Goal: Transaction & Acquisition: Book appointment/travel/reservation

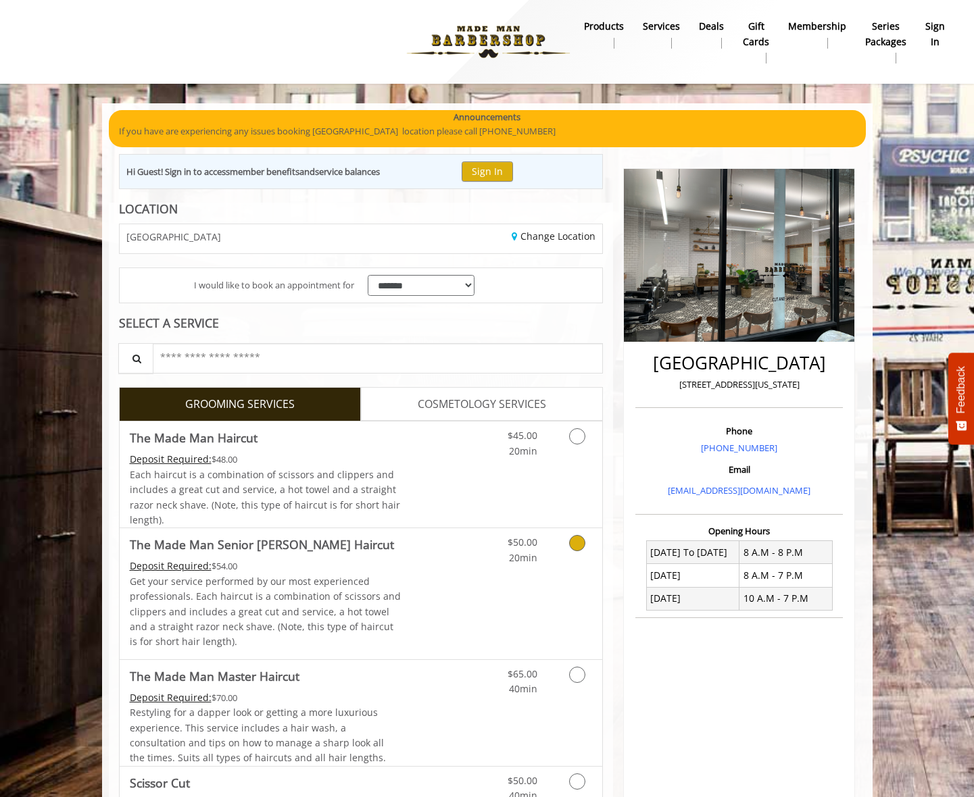
click at [578, 546] on icon "Grooming services" at bounding box center [577, 543] width 16 height 16
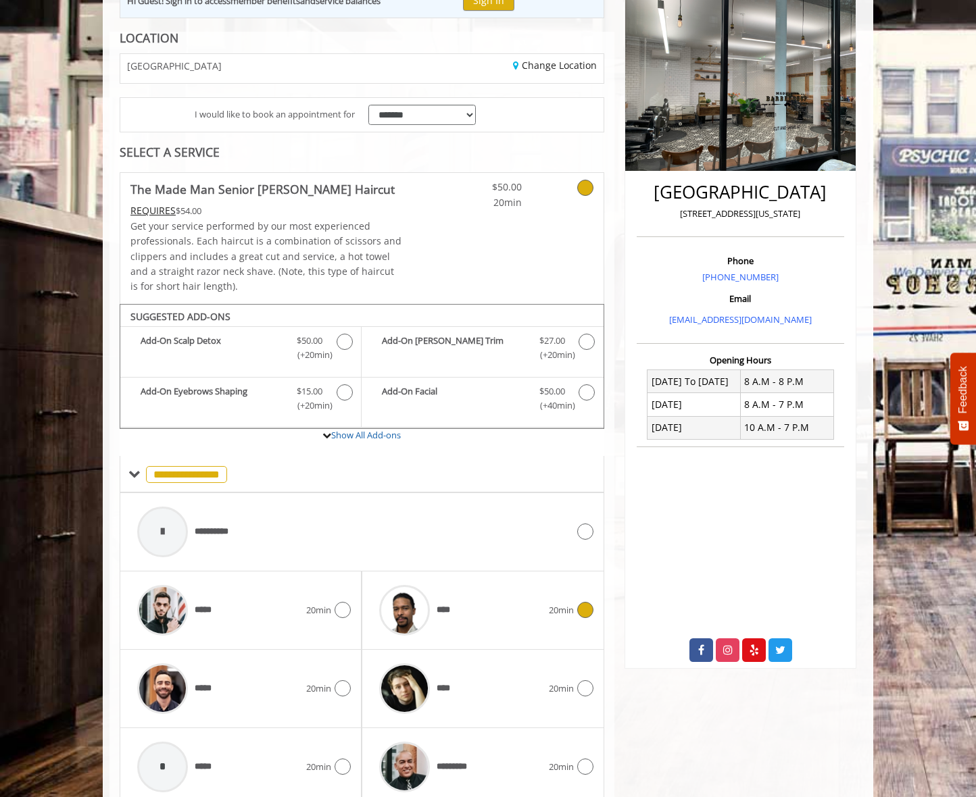
scroll to position [228, 0]
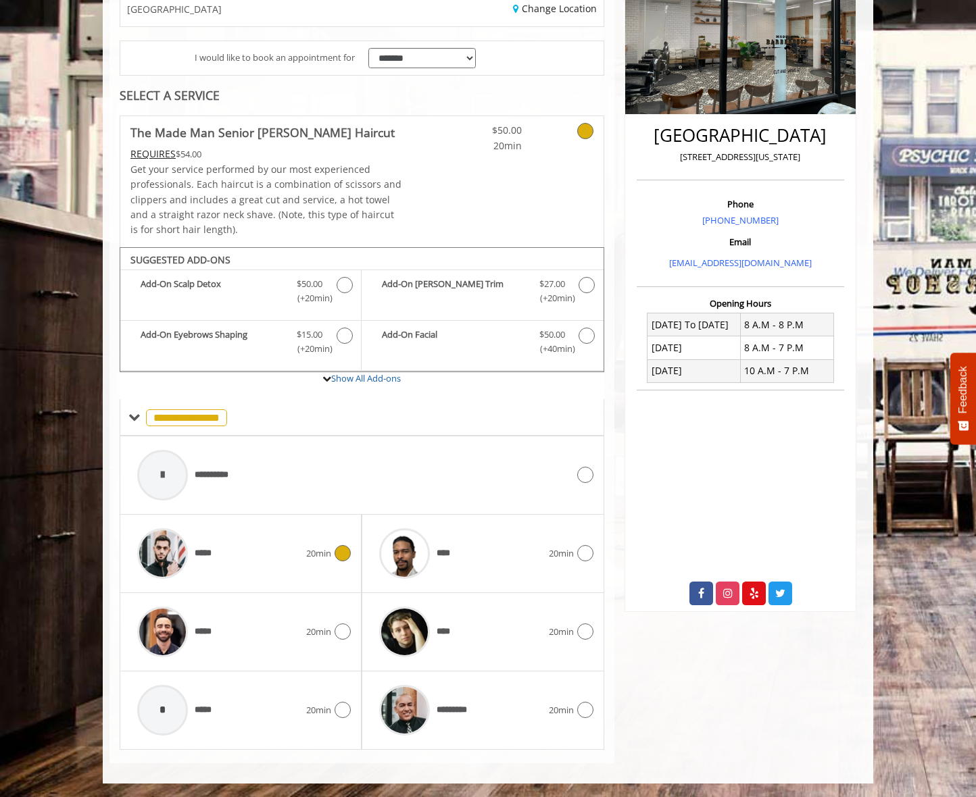
click at [337, 549] on icon at bounding box center [342, 553] width 16 height 16
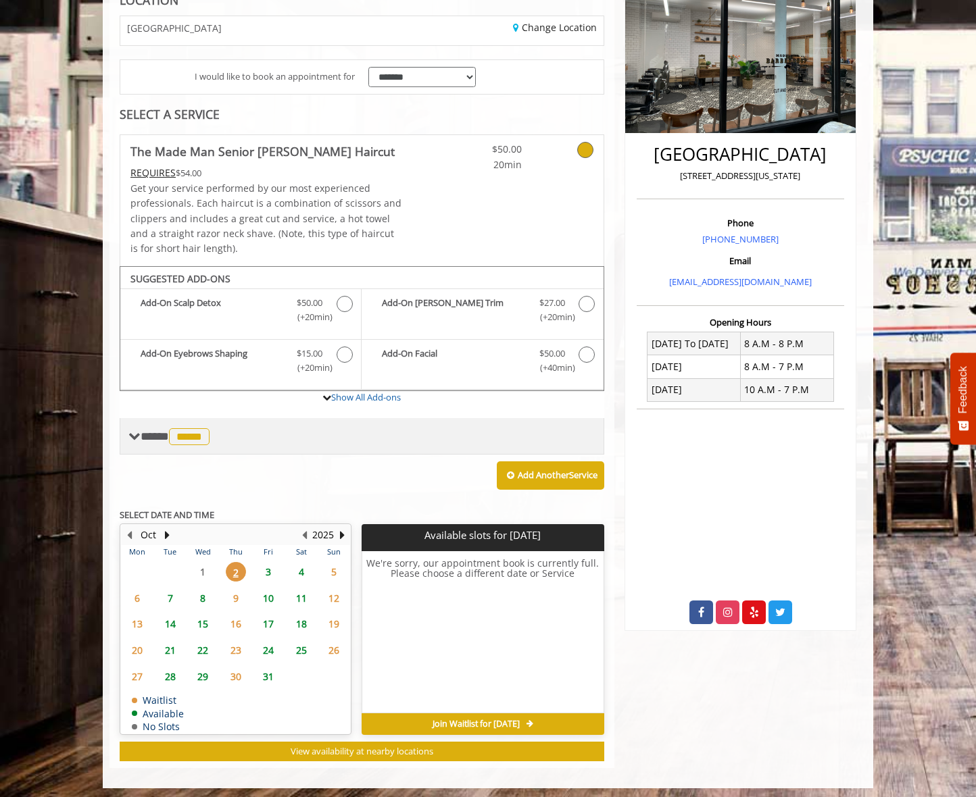
scroll to position [214, 0]
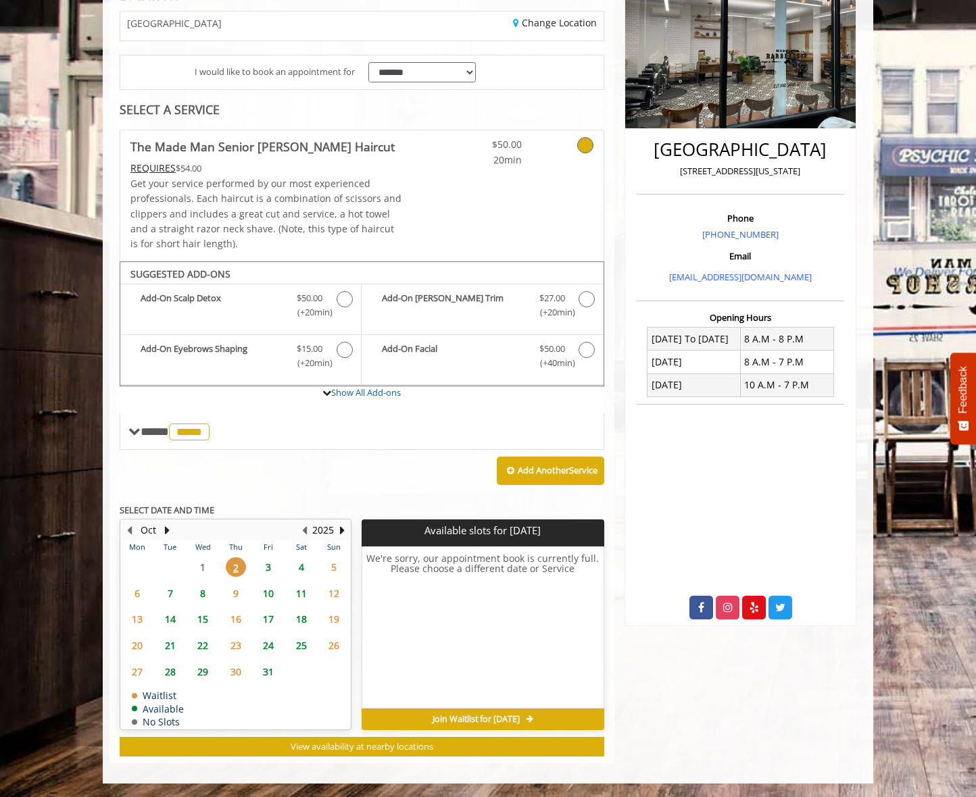
click at [434, 626] on h6 "We're sorry, our appointment book is currently full. Please choose a different …" at bounding box center [482, 628] width 241 height 150
click at [268, 566] on span "3" at bounding box center [268, 567] width 20 height 20
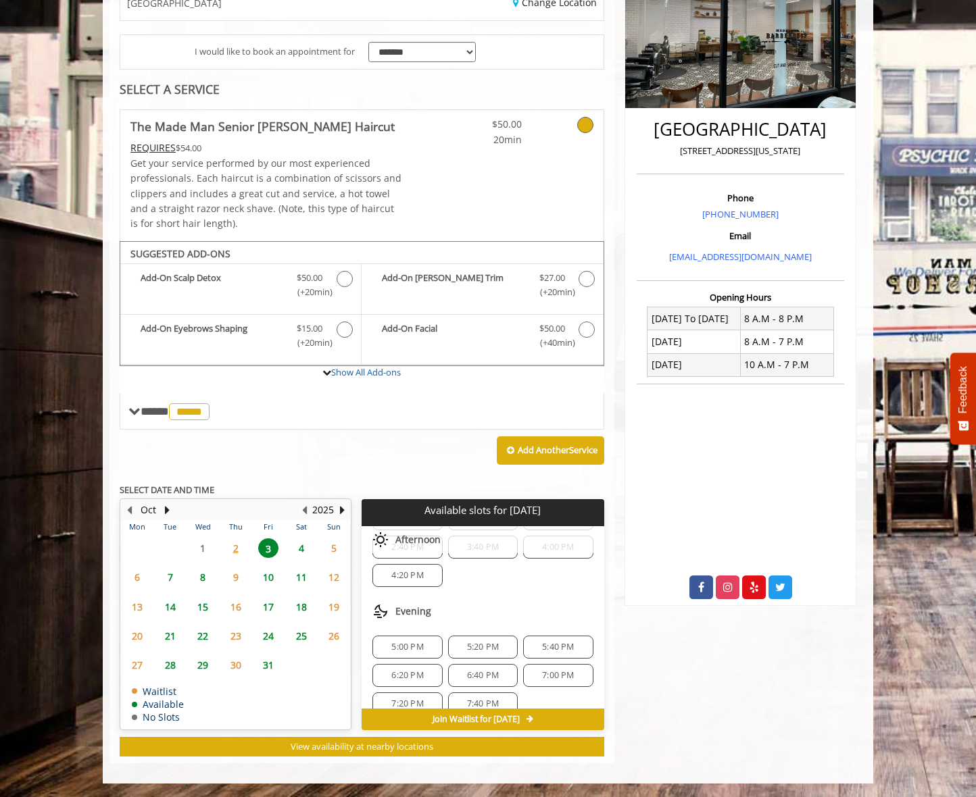
scroll to position [203, 0]
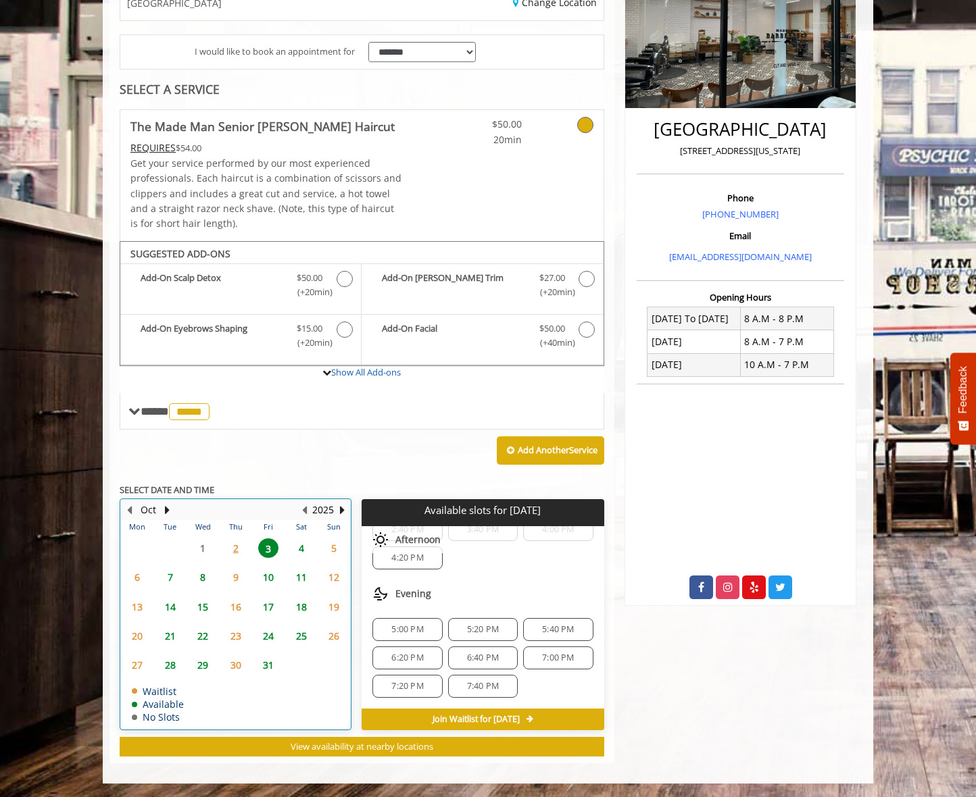
click at [222, 545] on div "2" at bounding box center [235, 549] width 27 height 20
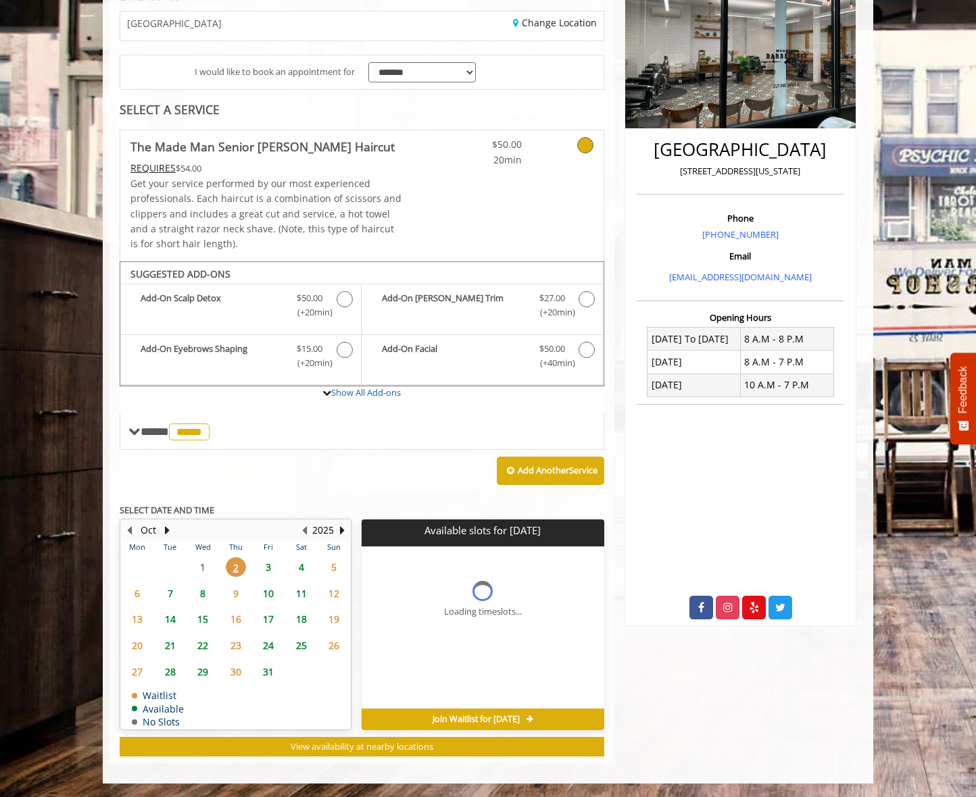
scroll to position [214, 0]
click at [134, 595] on span "6" at bounding box center [137, 594] width 20 height 20
click at [237, 568] on span "2" at bounding box center [236, 567] width 20 height 20
click at [307, 569] on span "4" at bounding box center [301, 567] width 20 height 20
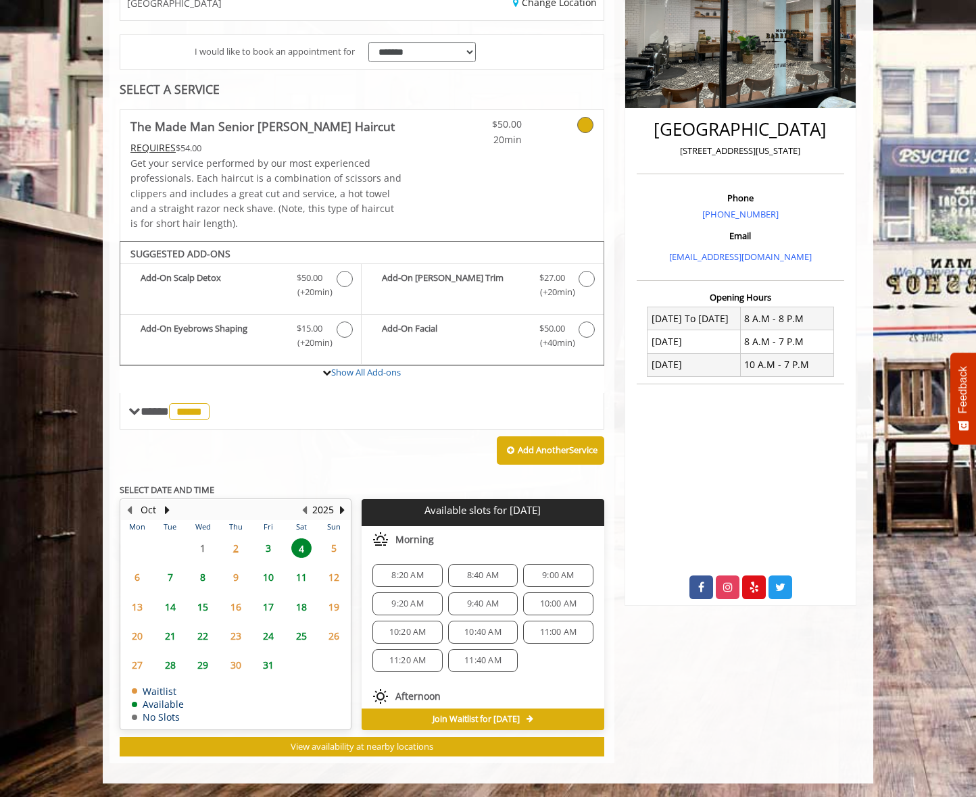
click at [267, 570] on span "10" at bounding box center [268, 578] width 20 height 20
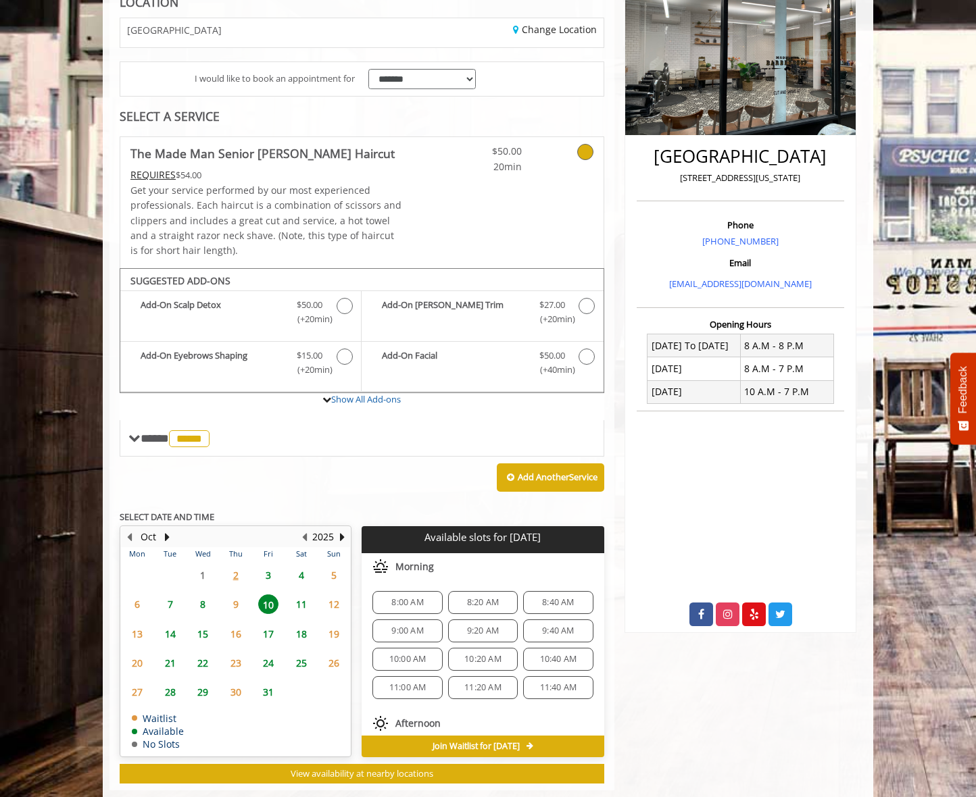
scroll to position [234, 0]
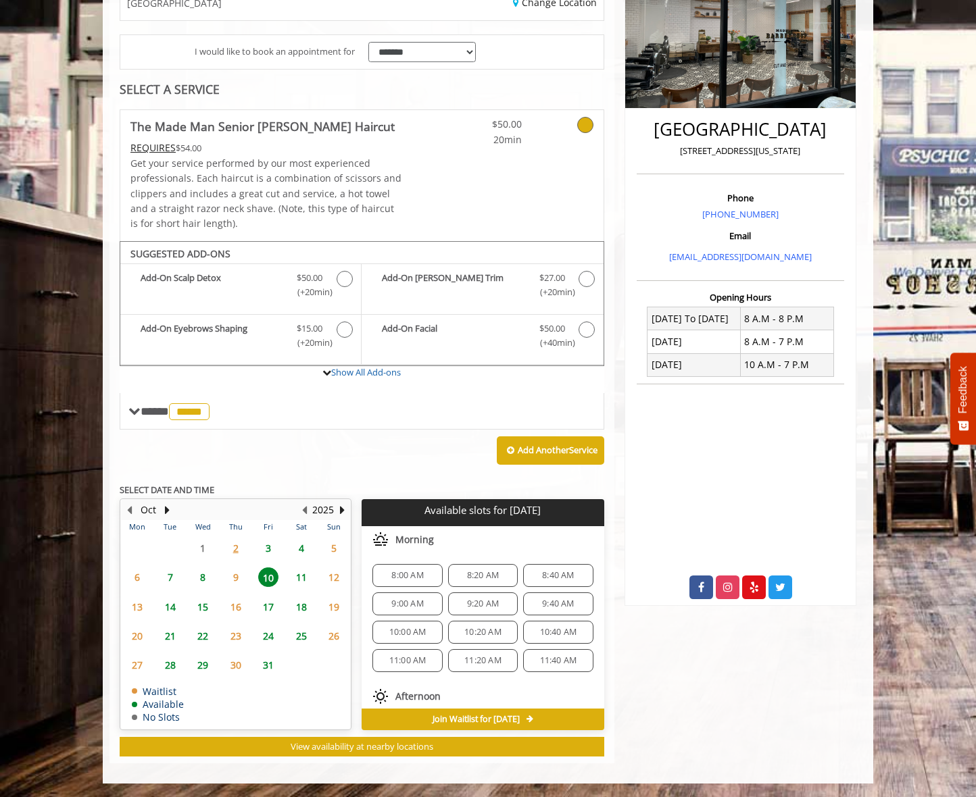
click at [231, 576] on span "9" at bounding box center [236, 578] width 20 height 20
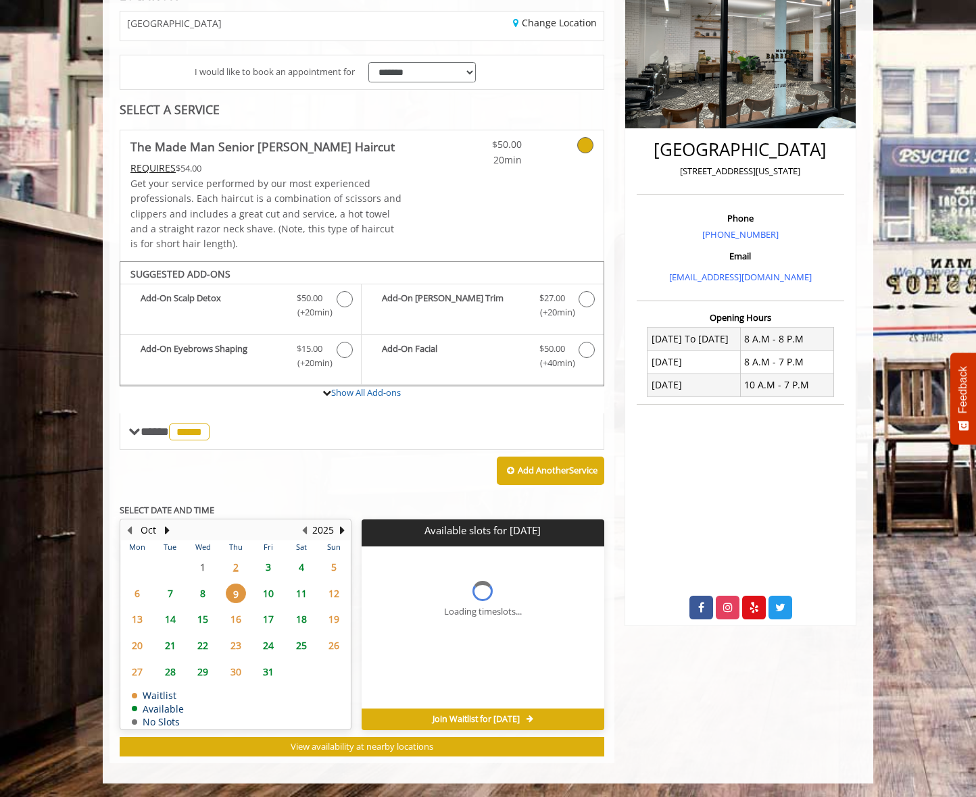
scroll to position [214, 0]
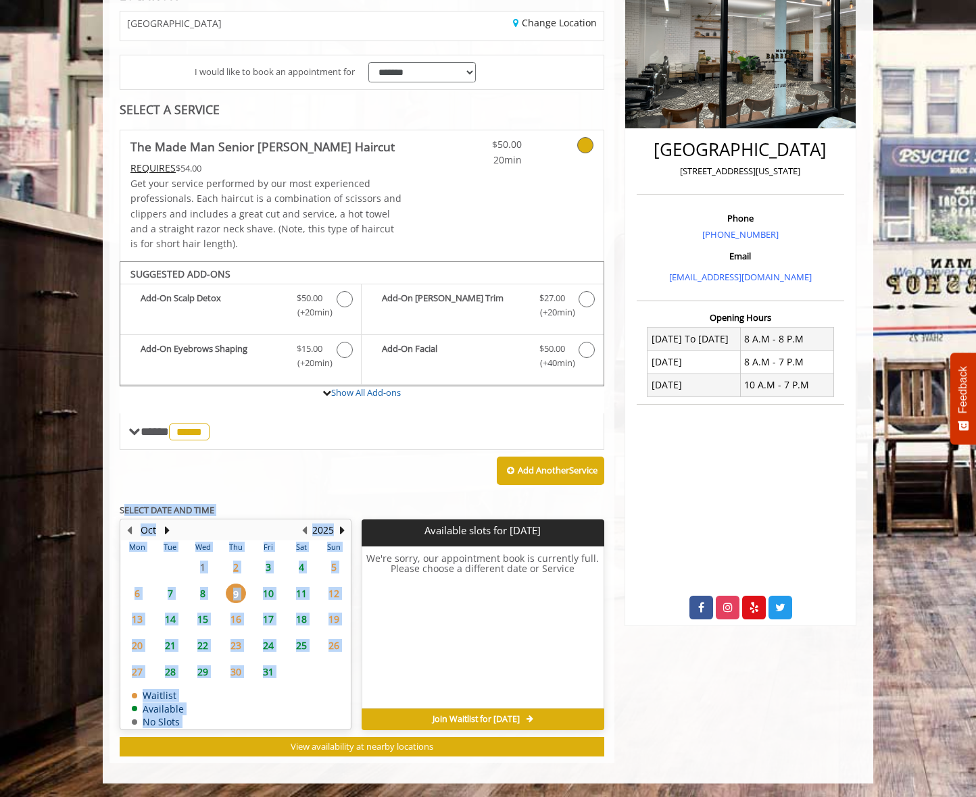
drag, startPoint x: 402, startPoint y: 534, endPoint x: 99, endPoint y: 508, distance: 304.5
click at [99, 508] on body "**********" at bounding box center [488, 337] width 976 height 894
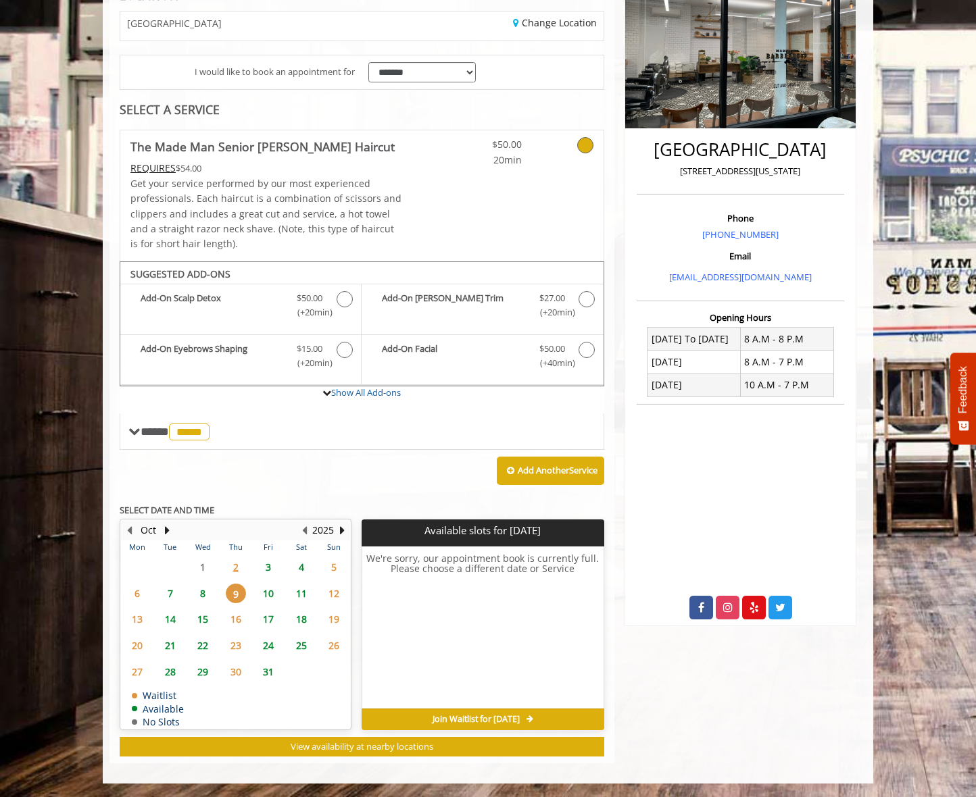
click at [330, 479] on div "Add Another Service" at bounding box center [362, 471] width 485 height 42
click at [302, 591] on span "11" at bounding box center [301, 594] width 20 height 20
